Goal: Find specific page/section: Find specific page/section

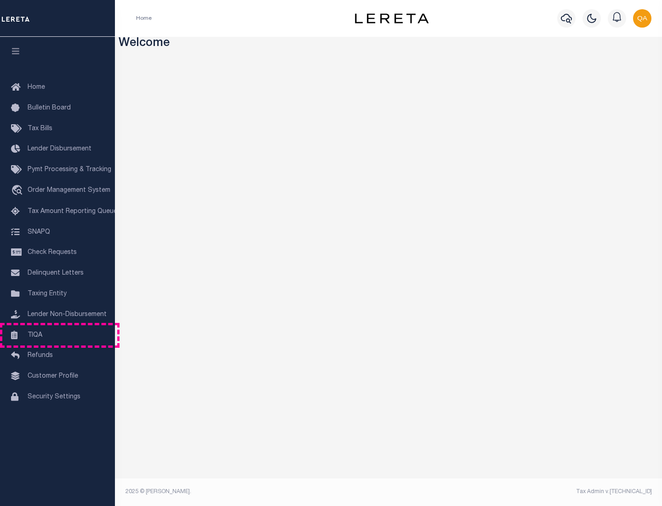
click at [58, 335] on link "TIQA" at bounding box center [57, 335] width 115 height 21
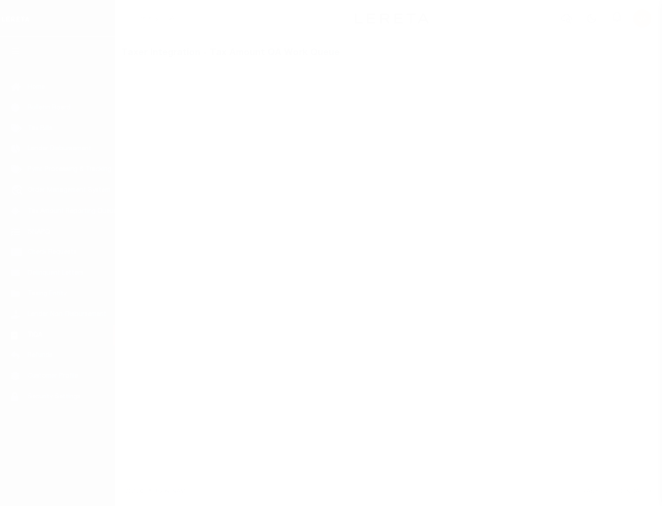
select select "200"
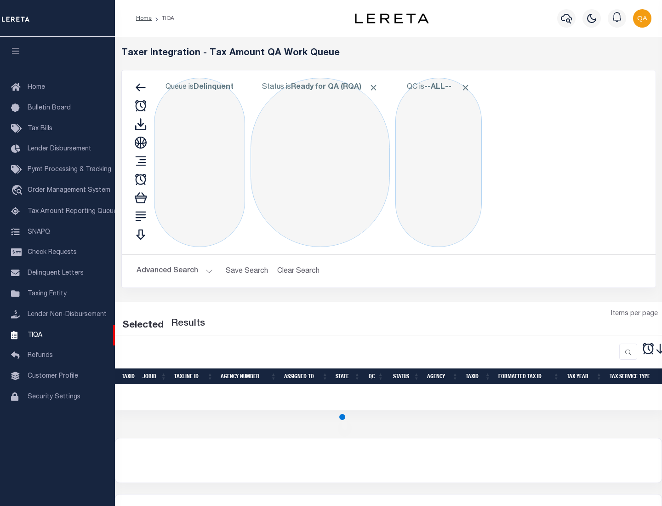
select select "200"
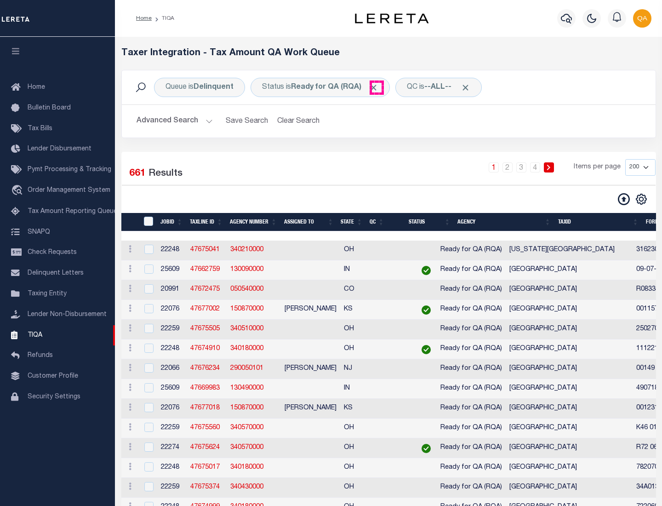
click at [377, 87] on span "Click to Remove" at bounding box center [374, 88] width 10 height 10
